Goal: Navigation & Orientation: Find specific page/section

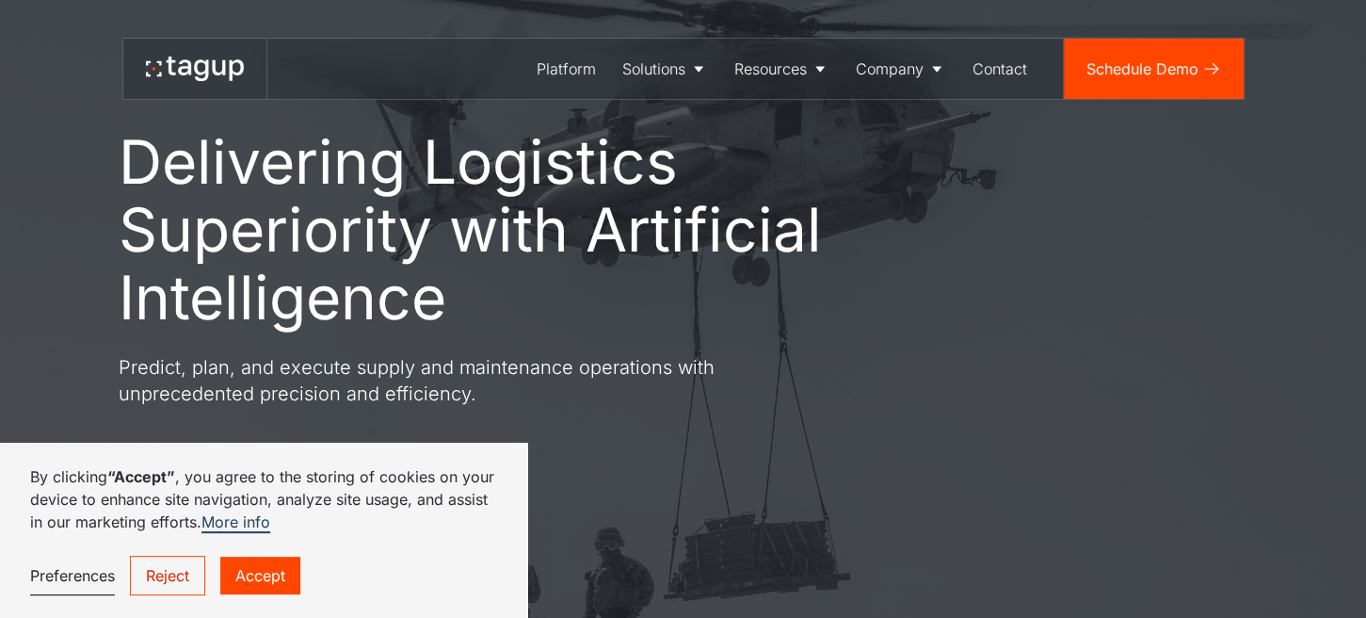
scroll to position [298, 0]
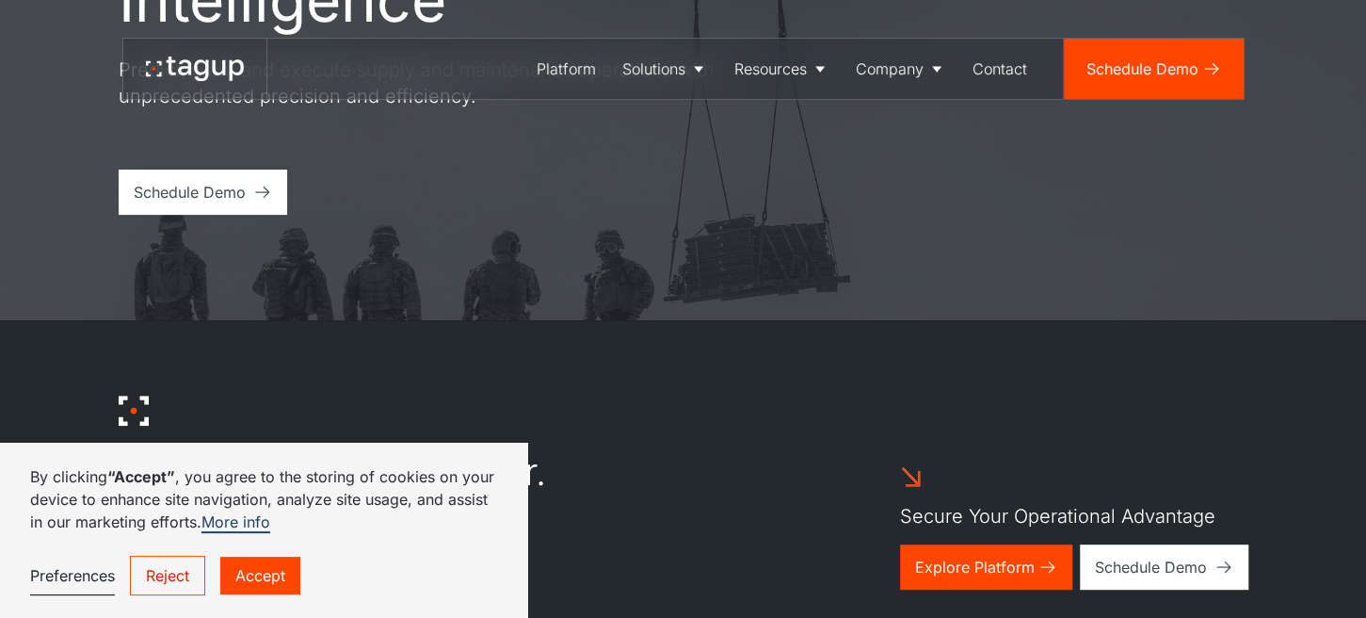
click at [262, 581] on link "Accept" at bounding box center [260, 576] width 80 height 38
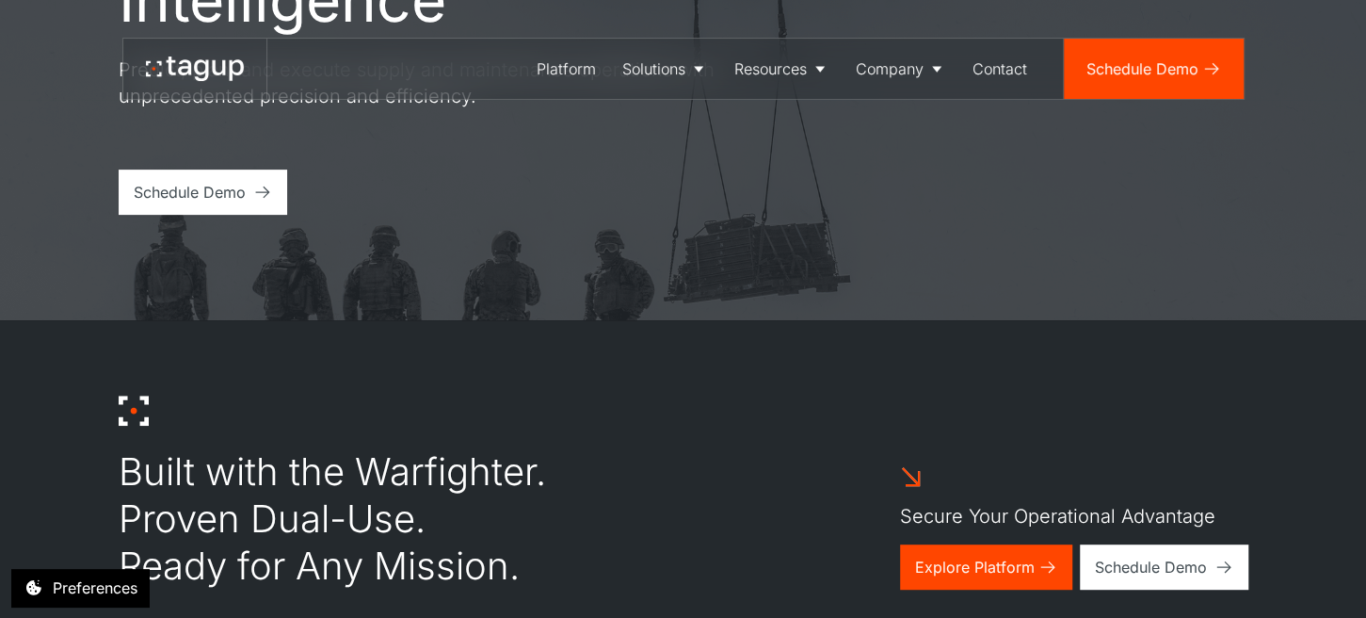
scroll to position [0, 0]
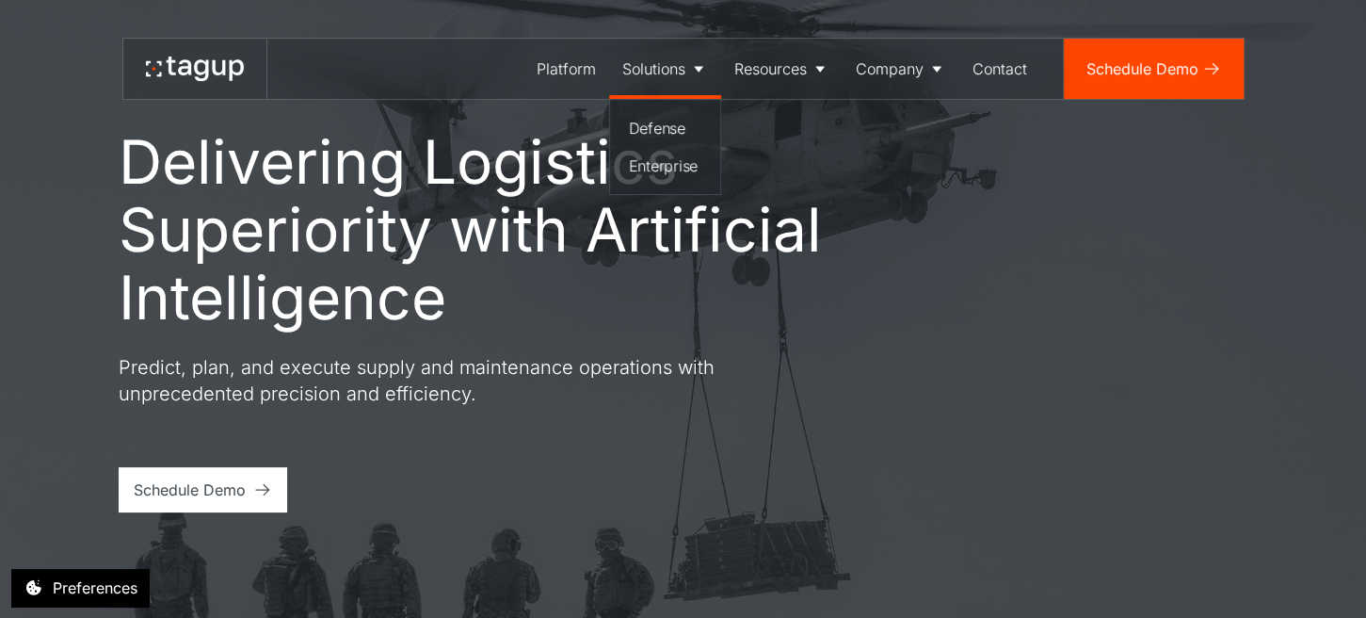
click at [695, 61] on icon at bounding box center [698, 68] width 19 height 19
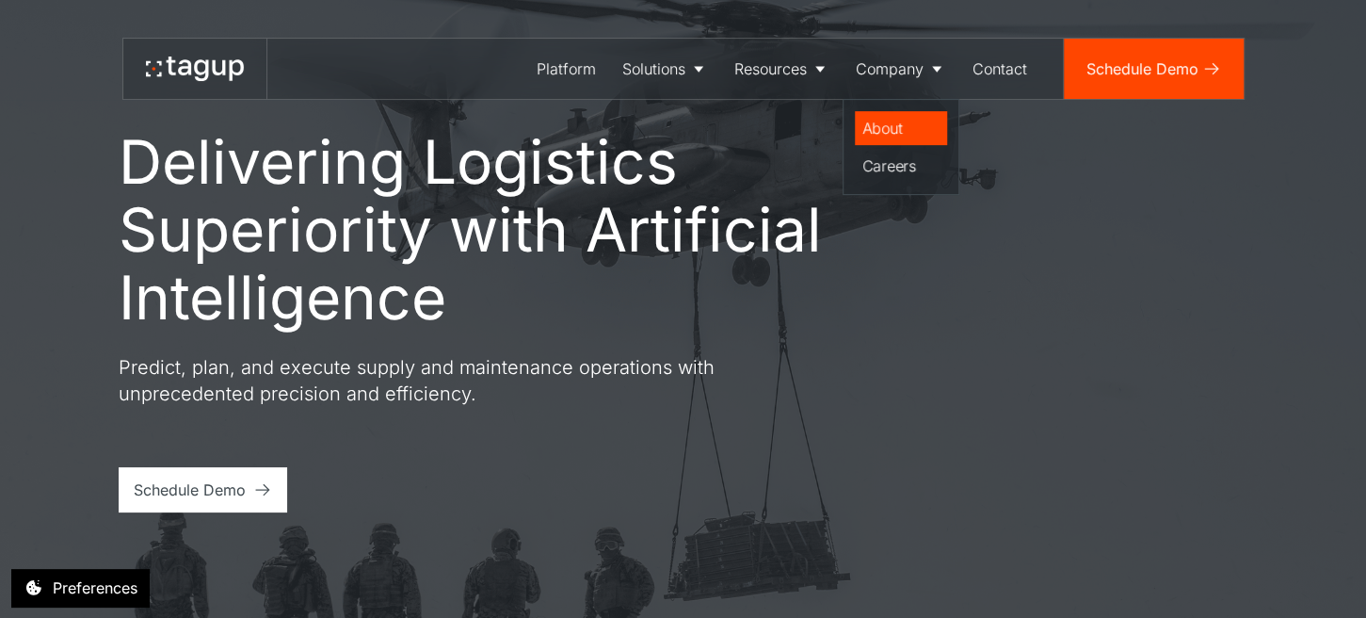
click at [886, 131] on div "About" at bounding box center [901, 128] width 77 height 23
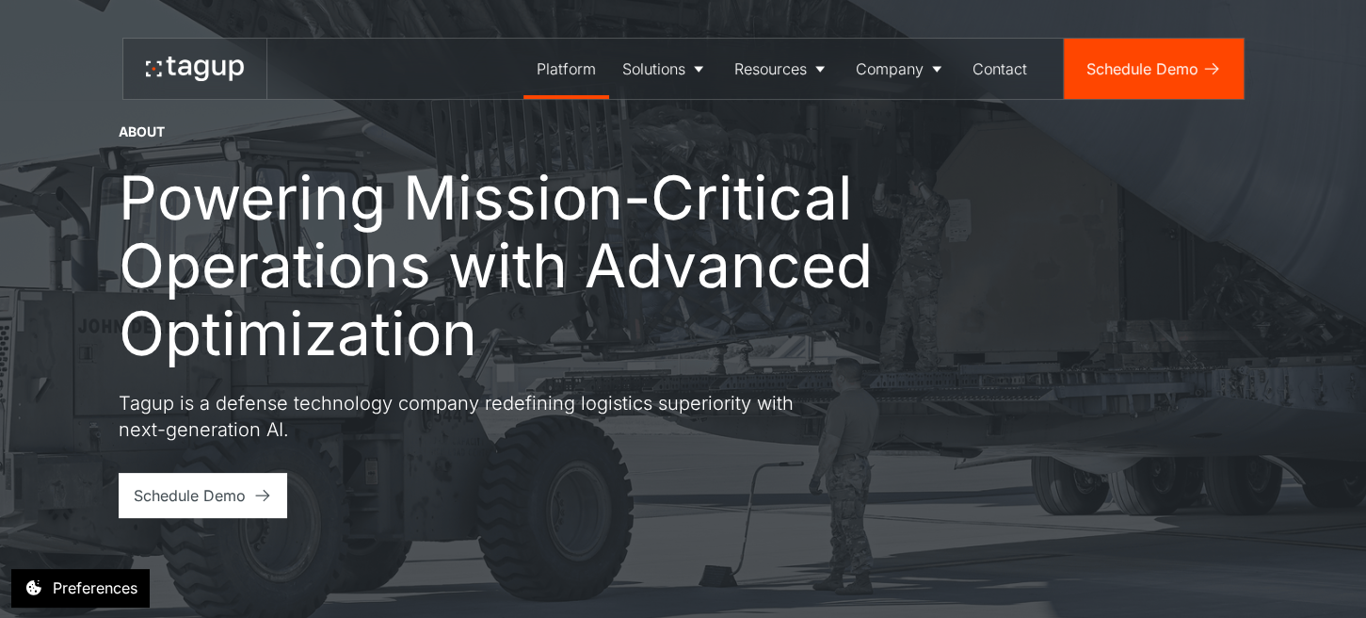
click at [582, 74] on div "Platform" at bounding box center [566, 68] width 59 height 23
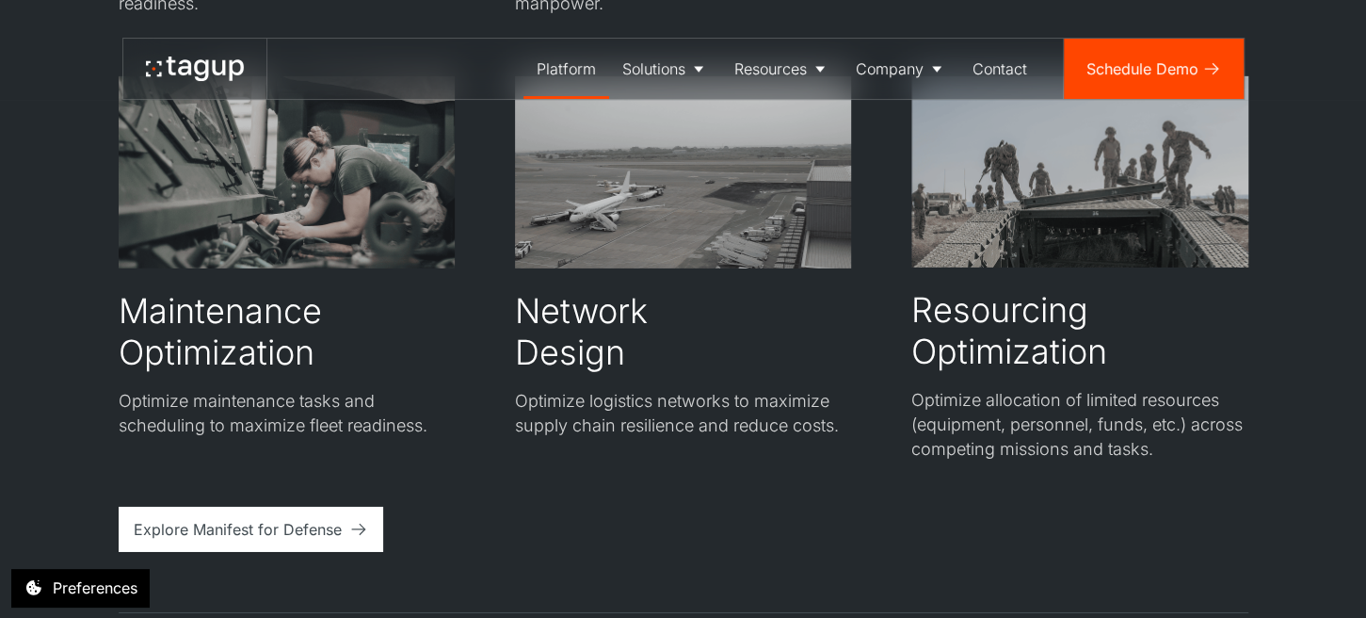
scroll to position [3672, 0]
